Goal: Transaction & Acquisition: Purchase product/service

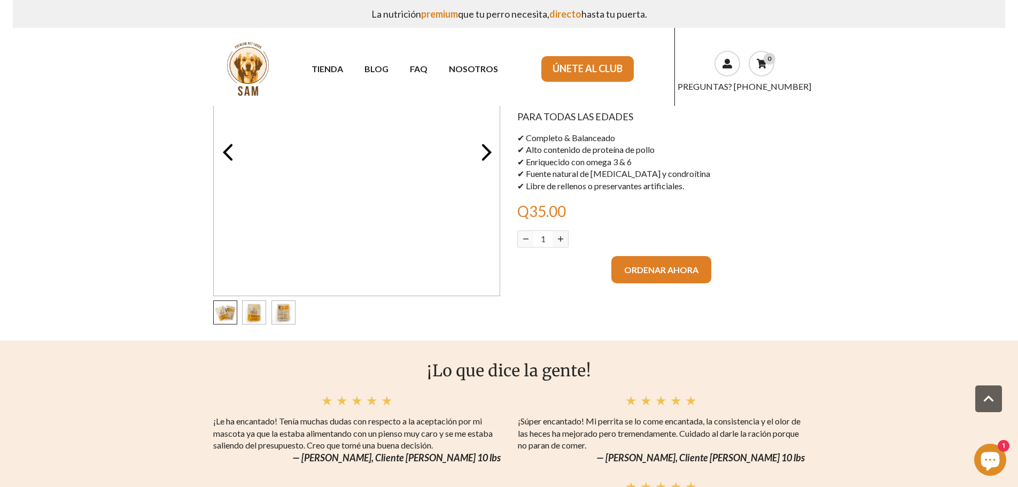
scroll to position [1016, 0]
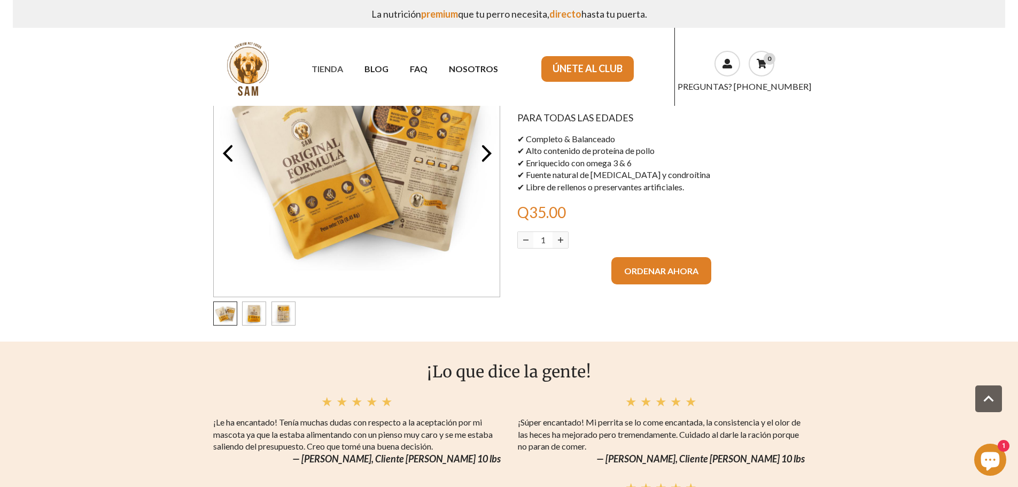
click at [342, 68] on link "TIENDA" at bounding box center [327, 68] width 53 height 19
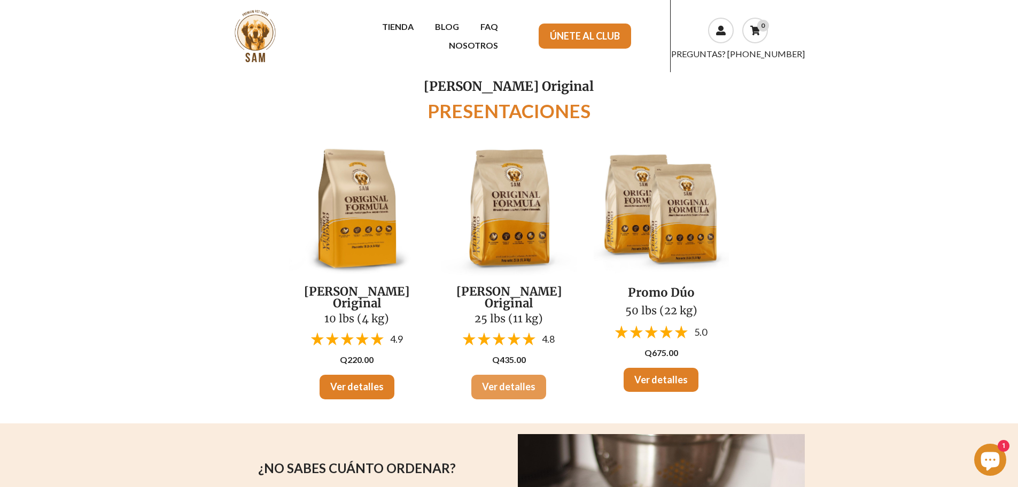
click at [503, 375] on link "Ver detalles" at bounding box center [509, 387] width 75 height 25
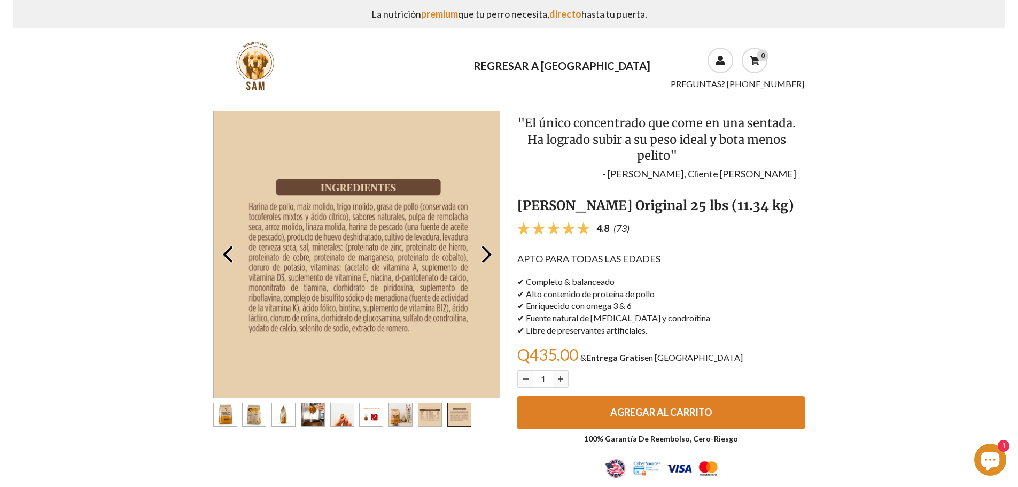
click at [636, 414] on span "AGREGAR AL CARRITO" at bounding box center [662, 412] width 102 height 12
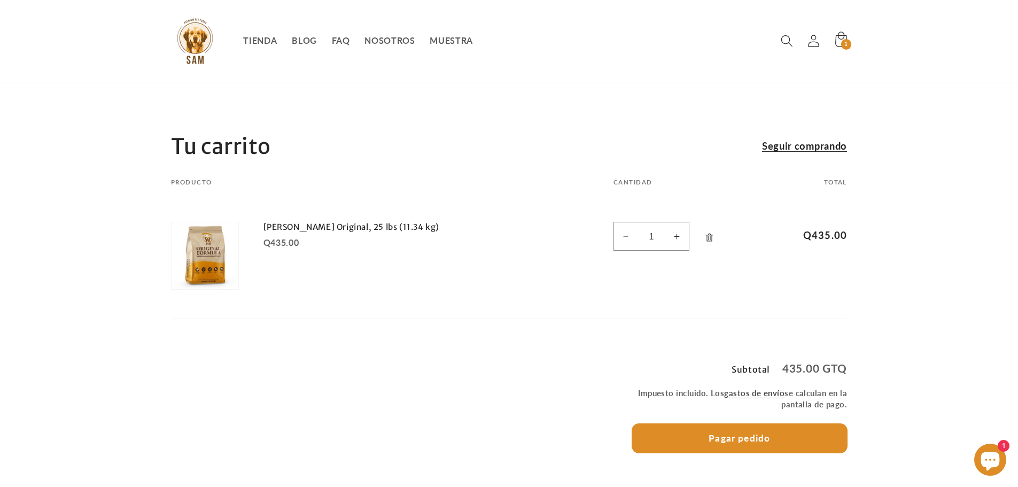
click at [725, 441] on button "Pagar pedido" at bounding box center [739, 438] width 215 height 29
